Goal: Task Accomplishment & Management: Complete application form

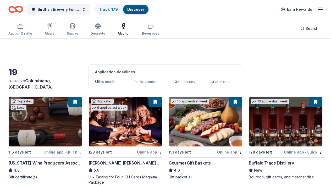
scroll to position [409, 0]
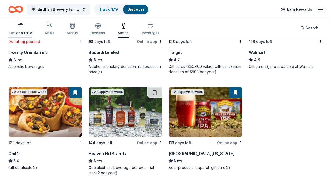
click at [24, 26] on div "button" at bounding box center [20, 26] width 24 height 6
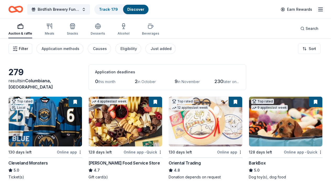
click at [20, 48] on span "Filter" at bounding box center [23, 49] width 9 height 6
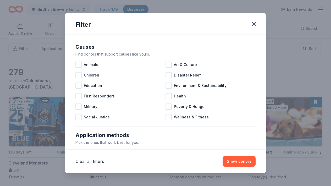
click at [128, 141] on div "Pick the ones that work best for you." at bounding box center [165, 142] width 180 height 6
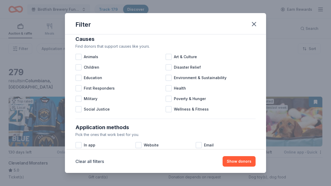
scroll to position [17, 0]
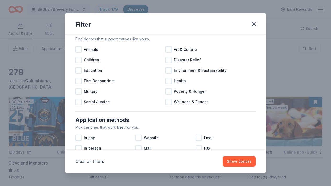
drag, startPoint x: 128, startPoint y: 141, endPoint x: 128, endPoint y: 152, distance: 11.5
click at [128, 152] on div "Filter Causes Find donors that support causes like yours. Animals Art & Culture…" at bounding box center [165, 93] width 201 height 160
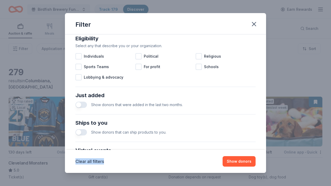
drag, startPoint x: 145, startPoint y: 121, endPoint x: 146, endPoint y: 161, distance: 39.5
click at [146, 161] on div "Filter Causes Find donors that support causes like yours. Animals Art & Culture…" at bounding box center [165, 93] width 201 height 160
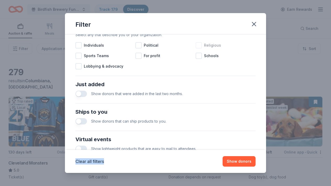
click at [243, 42] on div "Religious" at bounding box center [226, 45] width 60 height 10
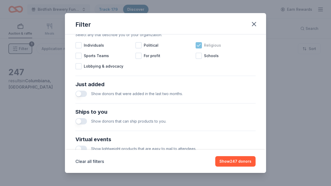
click at [201, 46] on icon at bounding box center [198, 45] width 5 height 5
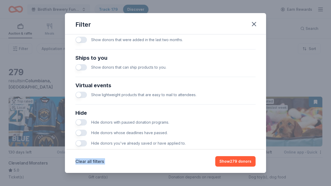
scroll to position [230, 0]
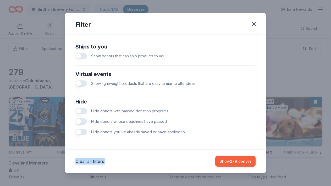
drag, startPoint x: 249, startPoint y: 55, endPoint x: 244, endPoint y: 152, distance: 97.3
click at [244, 152] on div "Filter Causes Find donors that support causes like yours. Animals Art & Culture…" at bounding box center [165, 93] width 201 height 160
click at [79, 133] on button "button" at bounding box center [81, 132] width 12 height 6
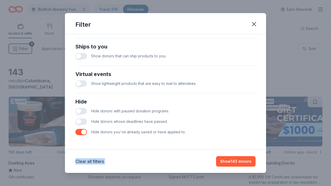
click at [246, 53] on div "Show donors that can ship products to you." at bounding box center [165, 56] width 180 height 10
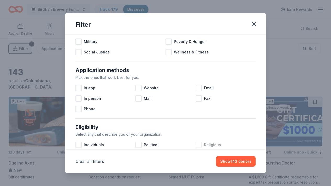
drag, startPoint x: 246, startPoint y: 53, endPoint x: 246, endPoint y: 28, distance: 25.7
click at [246, 28] on div "Filter Causes Find donors that support causes like yours. Animals Art & Culture…" at bounding box center [165, 93] width 201 height 160
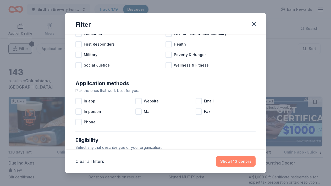
click at [229, 166] on button "Show 143 donors" at bounding box center [236, 161] width 40 height 10
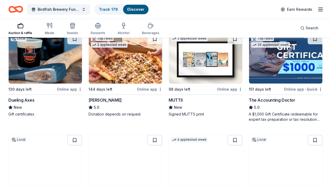
scroll to position [52, 0]
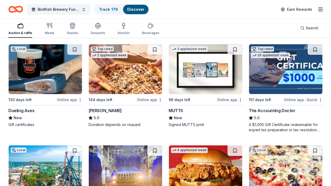
click at [32, 87] on img at bounding box center [45, 69] width 73 height 50
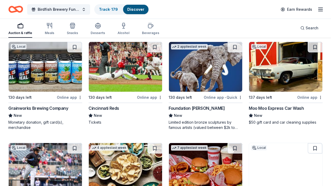
scroll to position [262, 0]
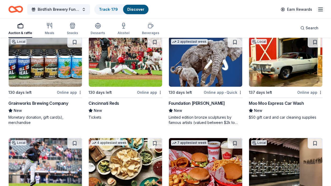
click at [209, 73] on img at bounding box center [205, 62] width 73 height 50
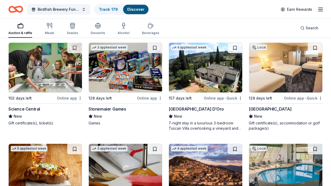
scroll to position [565, 0]
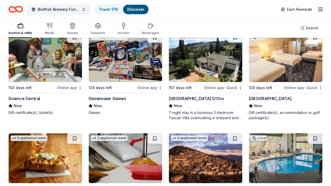
click at [193, 61] on img at bounding box center [205, 57] width 73 height 50
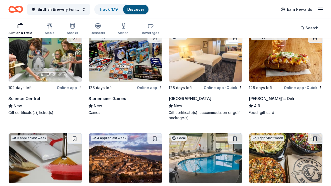
click at [201, 72] on img at bounding box center [205, 57] width 73 height 50
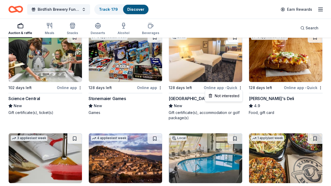
drag, startPoint x: 212, startPoint y: 100, endPoint x: 34, endPoint y: 27, distance: 192.5
drag, startPoint x: 34, startPoint y: 27, endPoint x: 323, endPoint y: 95, distance: 296.8
click at [214, 27] on div "Auction & raffle Meals Snacks Desserts Alcohol Beverages Search" at bounding box center [165, 27] width 314 height 19
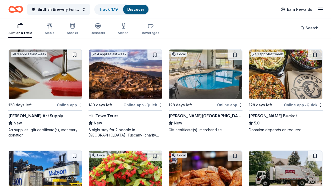
scroll to position [659, 0]
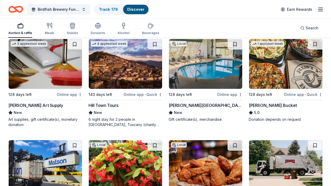
click at [207, 77] on img at bounding box center [205, 64] width 73 height 50
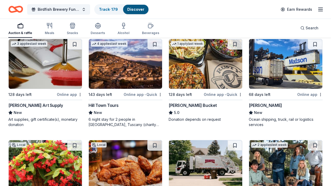
click at [202, 12] on div "Birdfish Brewery Fundraiser Track · 179 Discover Earn Rewards" at bounding box center [165, 9] width 314 height 12
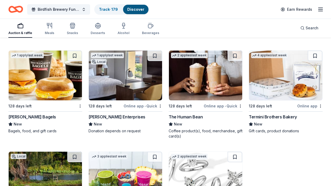
scroll to position [1046, 0]
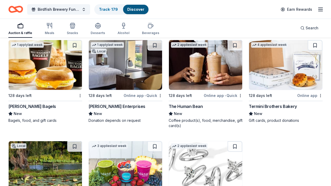
click at [135, 69] on img at bounding box center [125, 65] width 73 height 50
click at [122, 69] on img at bounding box center [125, 65] width 73 height 50
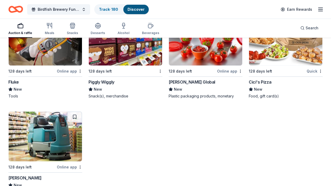
scroll to position [1869, 0]
click at [137, 8] on link "Discover" at bounding box center [136, 9] width 17 height 4
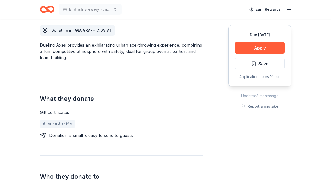
scroll to position [126, 0]
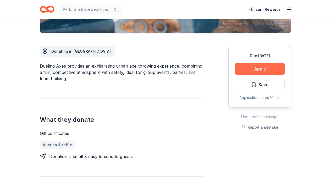
click at [256, 69] on button "Apply" at bounding box center [260, 69] width 50 height 12
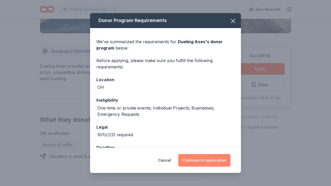
click at [210, 162] on button "Continue to application" at bounding box center [204, 160] width 52 height 13
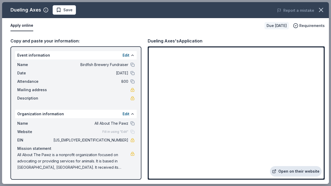
click at [302, 170] on link "Open on their website" at bounding box center [296, 171] width 52 height 10
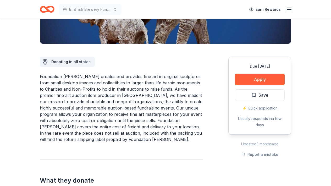
scroll to position [126, 0]
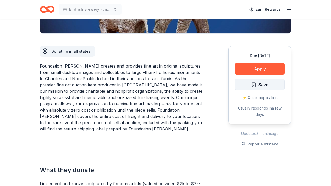
click at [264, 83] on span "Save" at bounding box center [263, 84] width 10 height 7
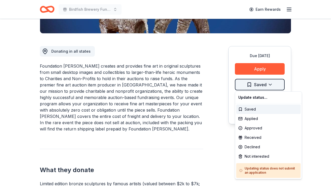
click at [240, 158] on div "Not interested" at bounding box center [268, 156] width 64 height 9
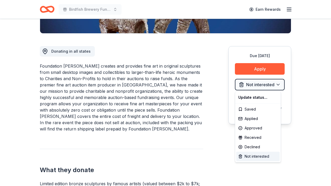
click at [246, 155] on div "Not interested" at bounding box center [257, 156] width 43 height 9
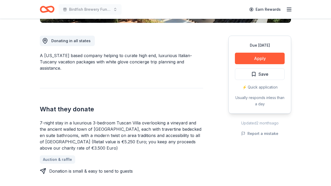
scroll to position [147, 0]
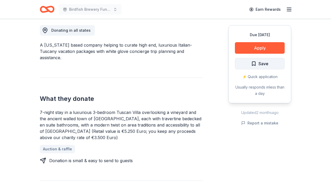
click at [256, 67] on span "Save" at bounding box center [259, 63] width 17 height 7
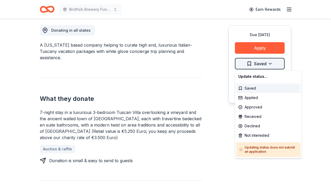
click at [244, 136] on div "Not interested" at bounding box center [268, 135] width 64 height 9
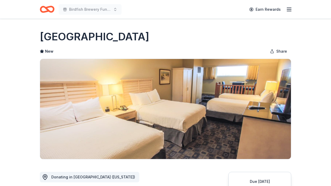
click at [283, 33] on div "[GEOGRAPHIC_DATA]" at bounding box center [165, 36] width 251 height 15
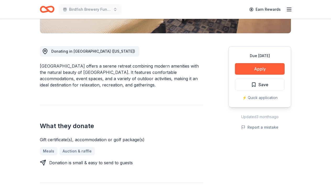
scroll to position [136, 0]
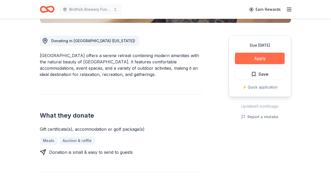
click at [258, 58] on button "Apply" at bounding box center [260, 59] width 50 height 12
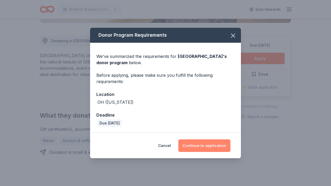
click at [197, 145] on button "Continue to application" at bounding box center [204, 145] width 52 height 13
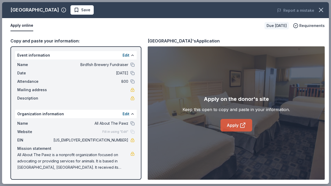
click at [233, 126] on link "Apply" at bounding box center [236, 125] width 32 height 13
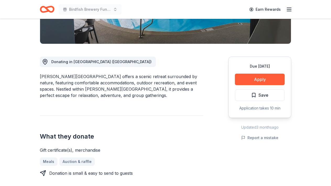
scroll to position [126, 0]
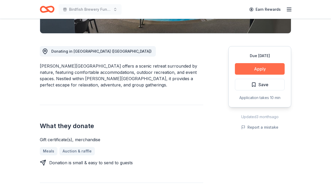
click at [267, 68] on button "Apply" at bounding box center [260, 69] width 50 height 12
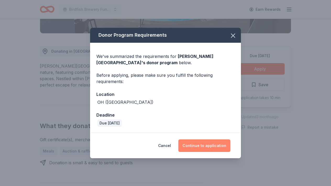
click at [210, 145] on button "Continue to application" at bounding box center [204, 145] width 52 height 13
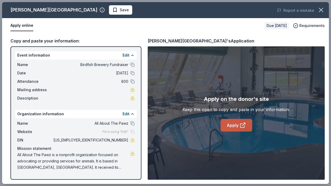
click at [235, 123] on link "Apply" at bounding box center [236, 125] width 32 height 13
click at [112, 11] on span "Save" at bounding box center [120, 10] width 16 height 6
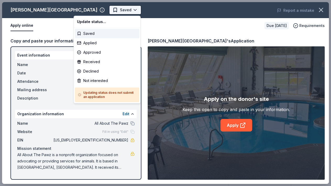
click at [99, 10] on body "Birdfish Brewery Fundraiser Earn Rewards Due in 128 days Share Hueston Woods Lo…" at bounding box center [165, 93] width 331 height 186
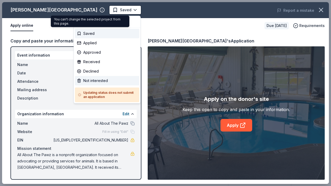
click at [81, 80] on div "Not interested" at bounding box center [107, 80] width 64 height 9
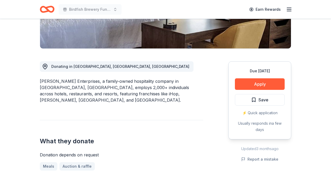
scroll to position [115, 0]
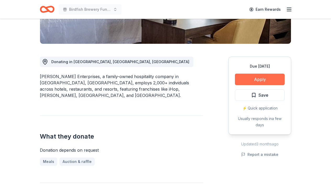
click at [265, 80] on button "Apply" at bounding box center [260, 80] width 50 height 12
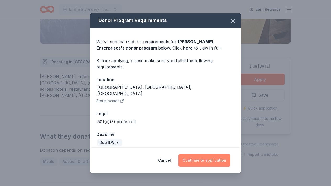
click at [203, 160] on button "Continue to application" at bounding box center [204, 160] width 52 height 13
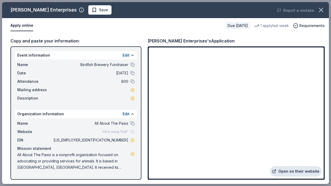
click at [290, 170] on link "Open on their website" at bounding box center [296, 171] width 52 height 10
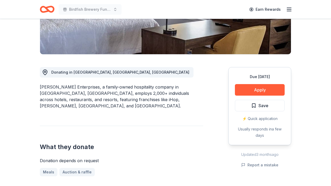
scroll to position [115, 0]
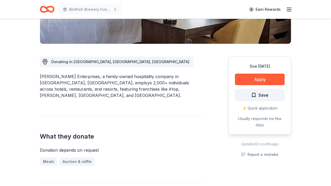
click at [256, 95] on span "Save" at bounding box center [259, 95] width 17 height 7
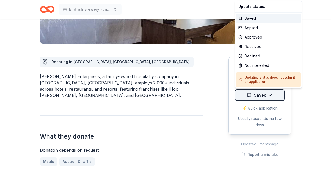
click at [239, 66] on div "Not interested" at bounding box center [268, 65] width 64 height 9
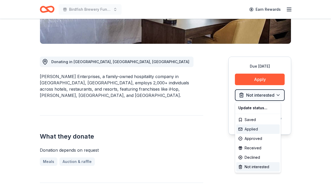
click at [241, 130] on div "Applied" at bounding box center [257, 128] width 43 height 9
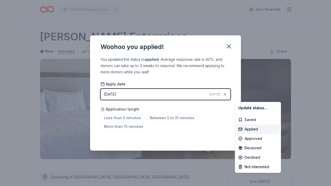
click at [206, 150] on html "Birdfish Brewery Fundraiser Earn Rewards Due [DATE] Share [PERSON_NAME] Enterpr…" at bounding box center [165, 93] width 331 height 186
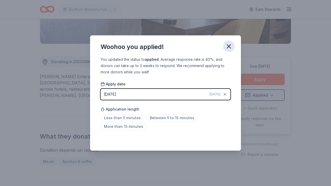
click at [231, 44] on icon "button" at bounding box center [228, 46] width 7 height 7
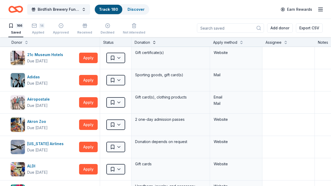
click at [155, 42] on button at bounding box center [154, 41] width 4 height 5
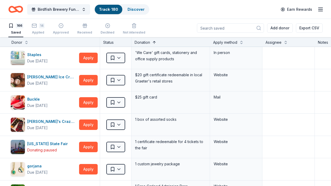
click at [155, 42] on button at bounding box center [154, 41] width 4 height 5
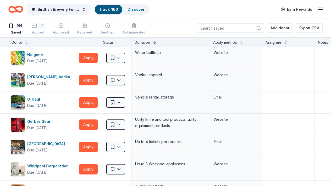
click at [156, 42] on button at bounding box center [154, 41] width 4 height 5
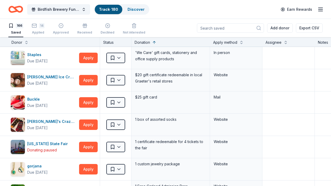
click at [140, 45] on div "Donation" at bounding box center [142, 42] width 15 height 6
click at [224, 30] on input at bounding box center [230, 27] width 67 height 9
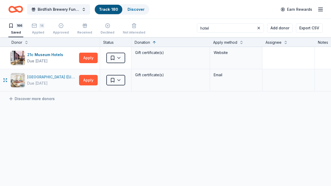
type input "hotel"
click at [53, 78] on div "Four Seasons Hotel (New York Downtown)" at bounding box center [52, 77] width 50 height 6
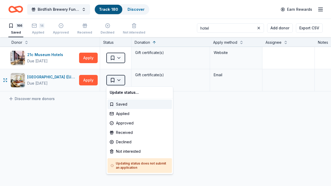
click at [122, 82] on html "Birdfish Brewery Fundraiser Track · 180 Discover Earn Rewards 166 Saved 14 Appl…" at bounding box center [165, 93] width 331 height 186
click at [114, 114] on div "Applied" at bounding box center [140, 113] width 64 height 9
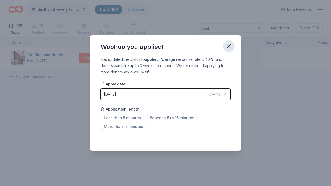
click at [230, 46] on icon "button" at bounding box center [228, 46] width 7 height 7
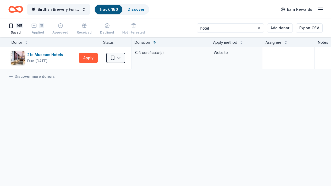
click at [109, 8] on link "Track · 180" at bounding box center [108, 9] width 19 height 4
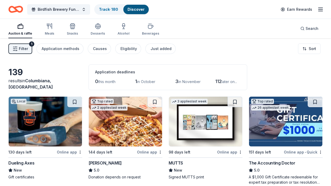
click at [49, 117] on img at bounding box center [45, 122] width 73 height 50
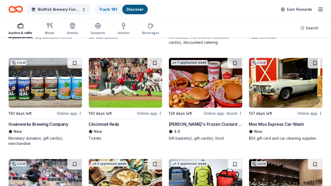
scroll to position [251, 0]
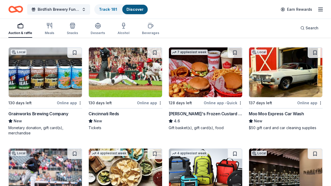
click at [55, 93] on img at bounding box center [45, 72] width 73 height 50
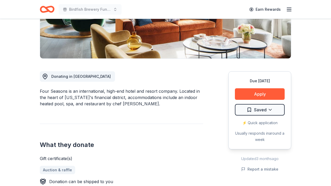
scroll to position [126, 0]
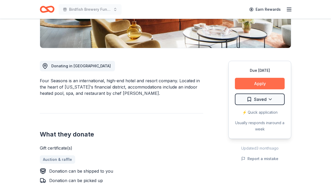
click at [264, 78] on button "Apply" at bounding box center [260, 84] width 50 height 12
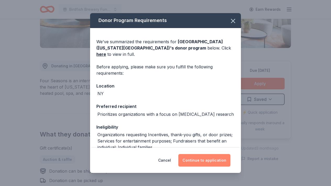
click at [205, 159] on button "Continue to application" at bounding box center [204, 160] width 52 height 13
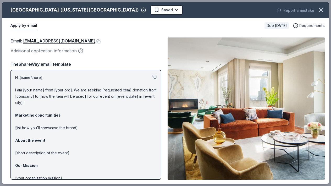
click at [253, 100] on img at bounding box center [246, 108] width 157 height 142
click at [140, 59] on div "Email : donations.nyd.dst@fourseasons.com Additional application information Th…" at bounding box center [85, 108] width 151 height 142
click at [72, 41] on link "donations.nyd.dst@fourseasons.com" at bounding box center [59, 40] width 72 height 7
click at [101, 41] on button at bounding box center [97, 41] width 5 height 4
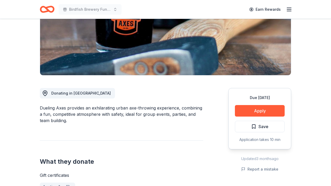
scroll to position [94, 0]
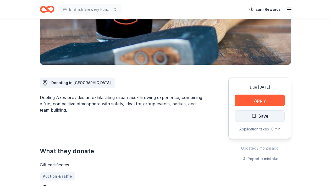
click at [253, 118] on span "Save" at bounding box center [259, 116] width 17 height 7
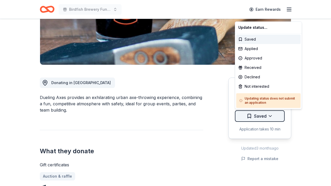
click at [241, 48] on div "Applied" at bounding box center [268, 48] width 64 height 9
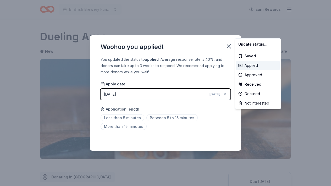
click at [240, 64] on div "Applied" at bounding box center [257, 65] width 43 height 9
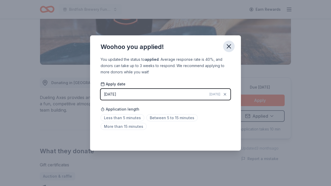
click at [229, 46] on icon "button" at bounding box center [228, 46] width 7 height 7
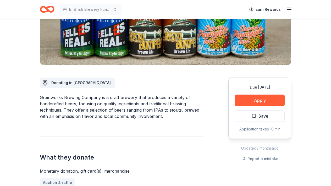
scroll to position [105, 0]
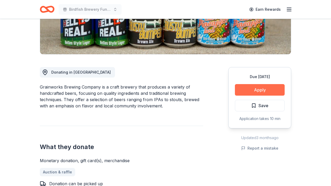
click at [261, 91] on button "Apply" at bounding box center [260, 90] width 50 height 12
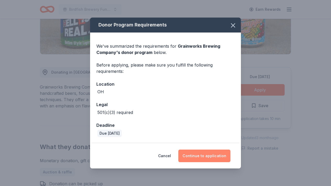
click at [195, 156] on button "Continue to application" at bounding box center [204, 156] width 52 height 13
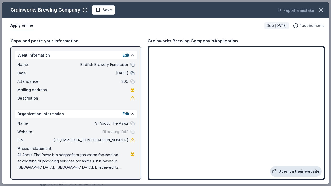
click at [285, 171] on link "Open on their website" at bounding box center [296, 171] width 52 height 10
